Goal: Transaction & Acquisition: Purchase product/service

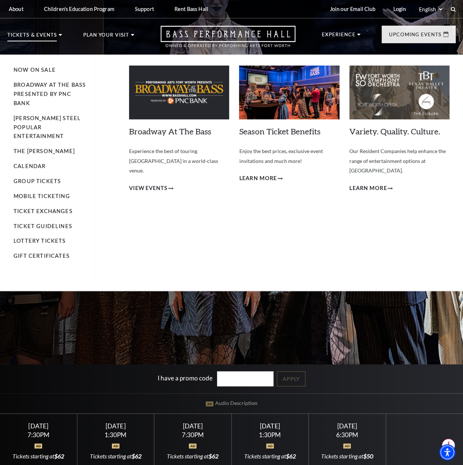
click at [33, 37] on p "Tickets & Events" at bounding box center [31, 37] width 49 height 9
click at [36, 69] on link "Now On Sale" at bounding box center [35, 70] width 42 height 6
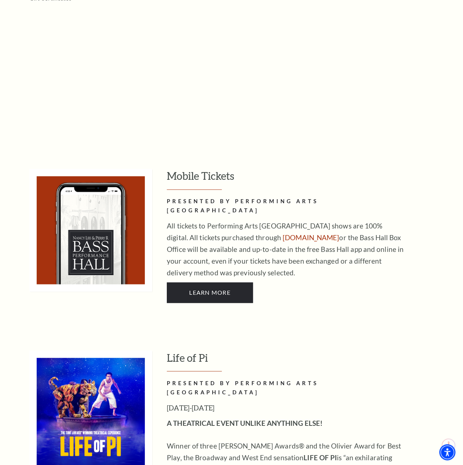
scroll to position [550, 0]
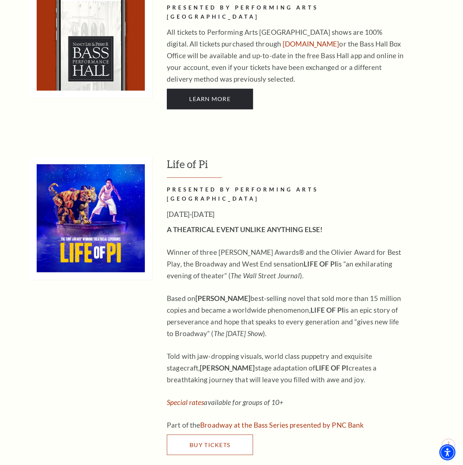
click at [207, 435] on link "Buy Tickets" at bounding box center [210, 445] width 86 height 21
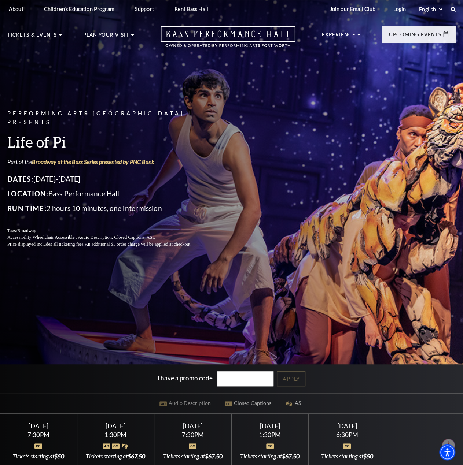
scroll to position [110, 0]
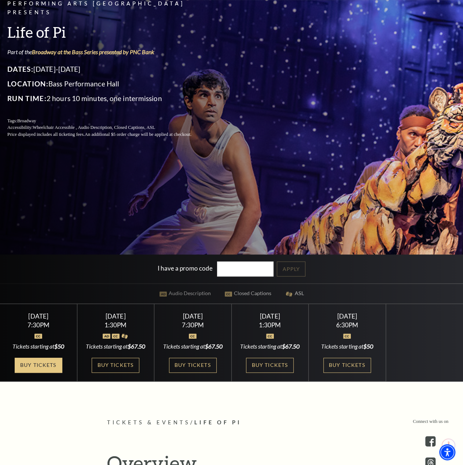
click at [43, 362] on link "Buy Tickets" at bounding box center [39, 365] width 48 height 15
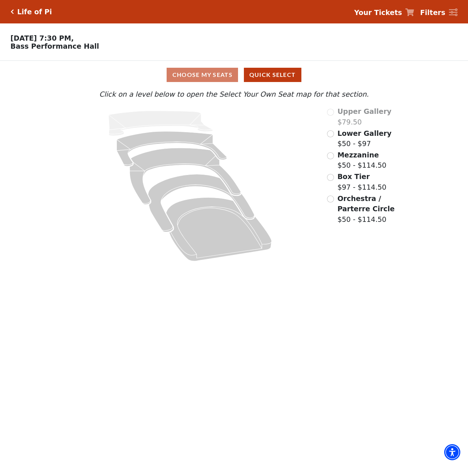
click at [218, 72] on div "Choose My Seats Quick Select" at bounding box center [234, 75] width 351 height 14
click at [214, 78] on div "Choose My Seats Quick Select" at bounding box center [234, 75] width 351 height 14
click at [287, 77] on button "Quick Select" at bounding box center [273, 75] width 58 height 14
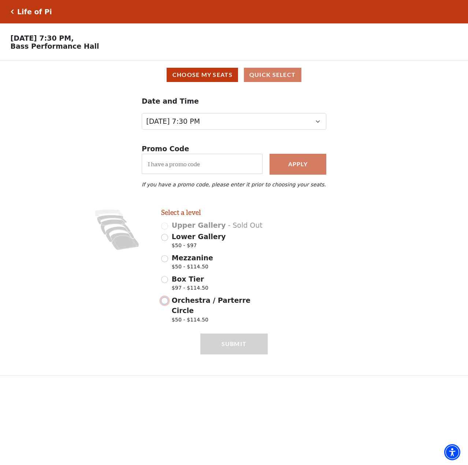
click at [167, 303] on input "Orchestra / Parterre Circle $50 - $114.50" at bounding box center [164, 301] width 7 height 7
radio input "true"
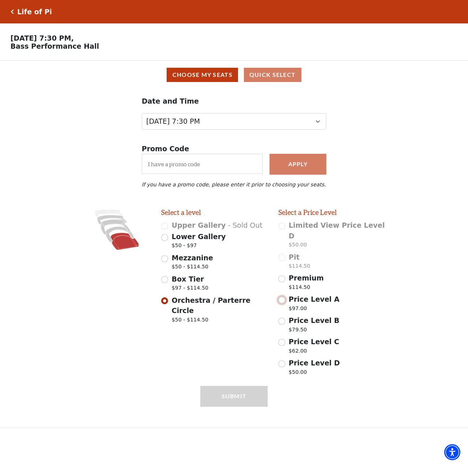
click at [281, 297] on input "Price Level A $97.00" at bounding box center [282, 300] width 7 height 7
radio input "true"
